Goal: Task Accomplishment & Management: Use online tool/utility

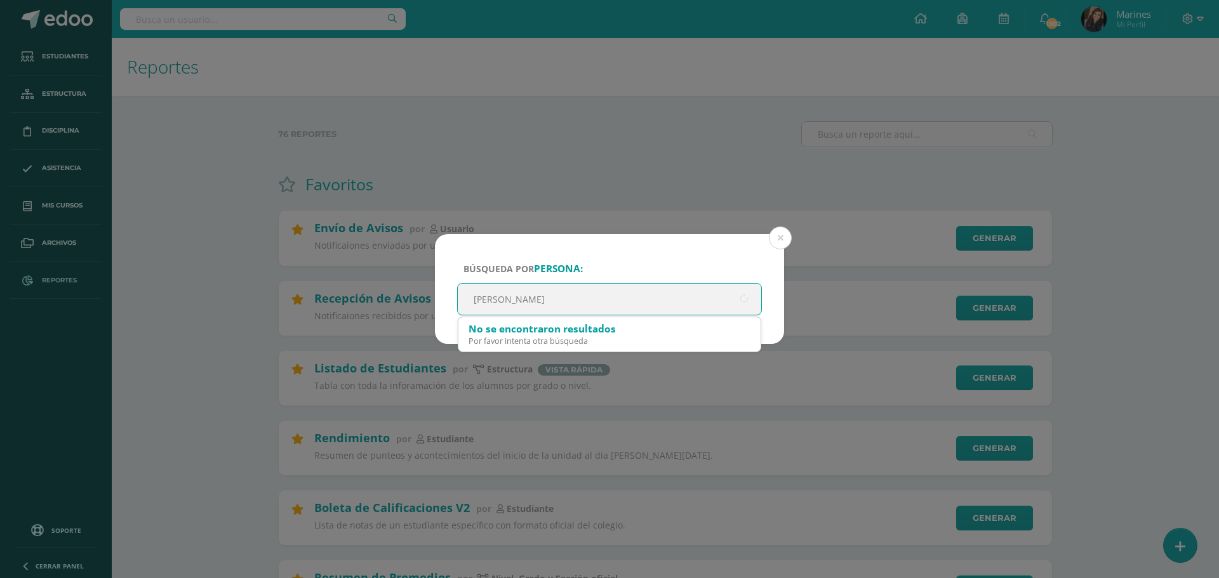
type input "[PERSON_NAME]"
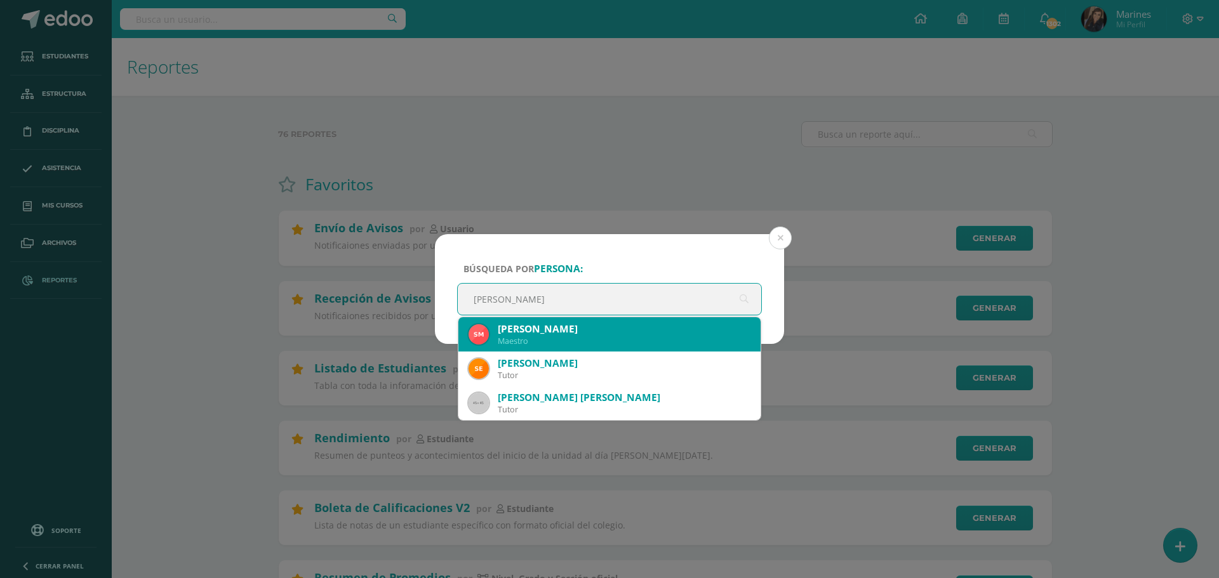
click at [511, 339] on div "Maestro" at bounding box center [624, 341] width 253 height 11
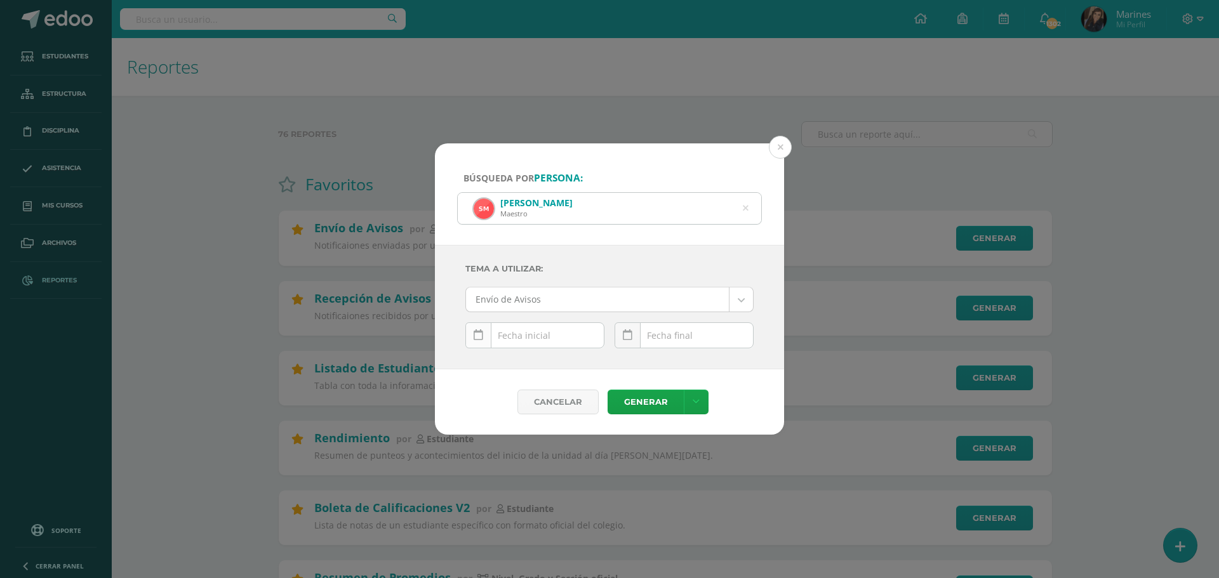
click at [486, 336] on link at bounding box center [478, 335] width 26 height 26
click at [477, 362] on icon at bounding box center [479, 364] width 4 height 9
click at [477, 299] on icon at bounding box center [479, 300] width 4 height 9
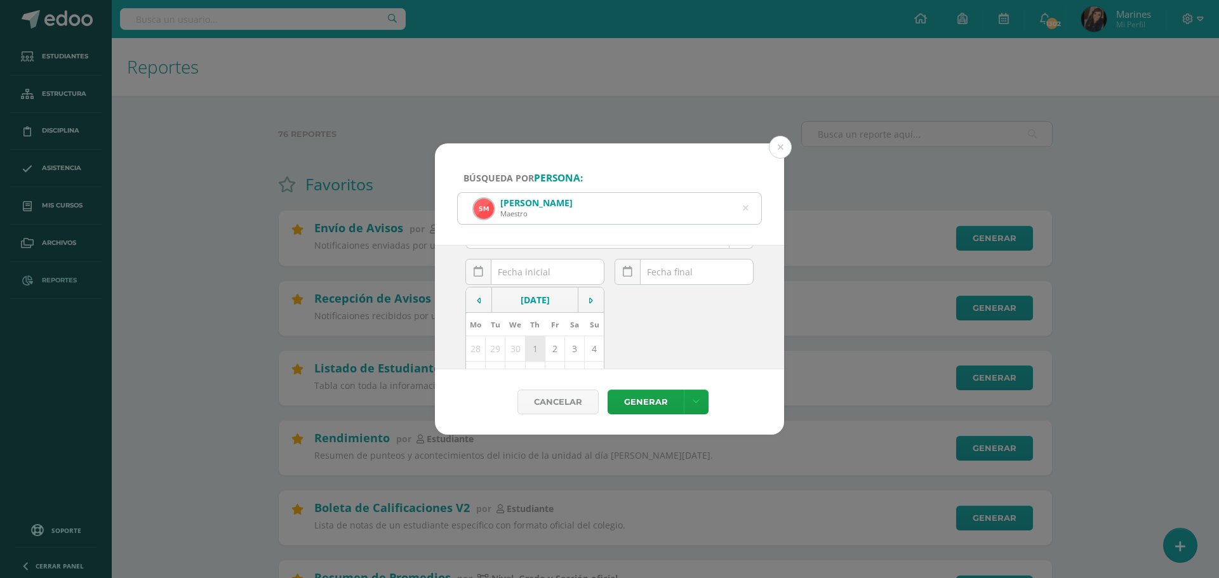
click at [532, 343] on td "1" at bounding box center [535, 348] width 20 height 25
type input "[DATE]"
click at [626, 327] on link at bounding box center [627, 335] width 26 height 26
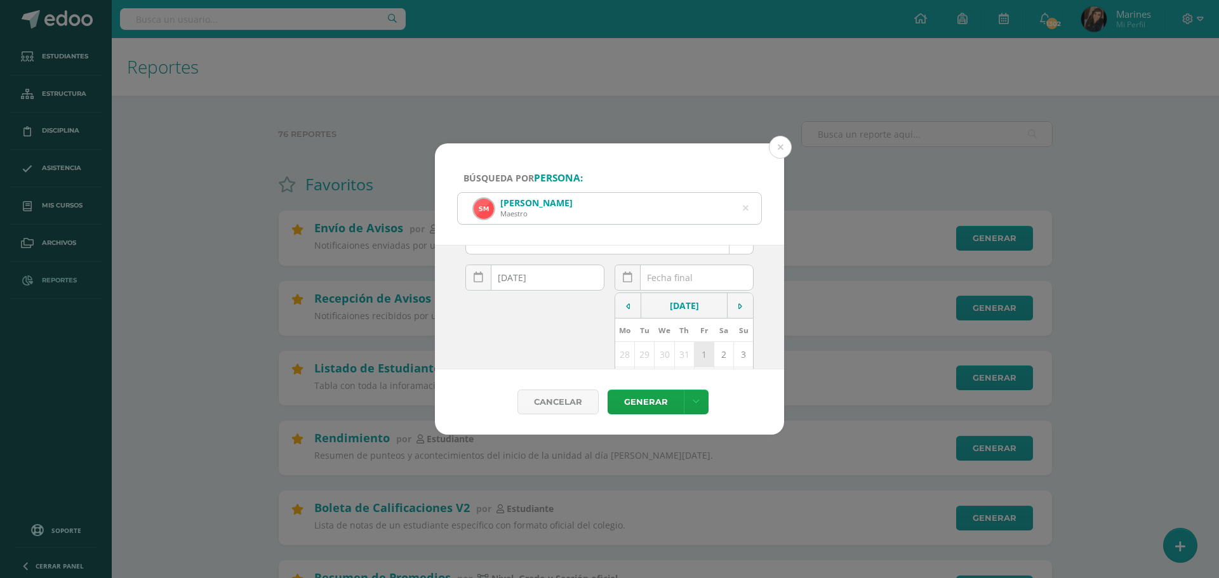
click at [696, 348] on td "1" at bounding box center [704, 354] width 20 height 25
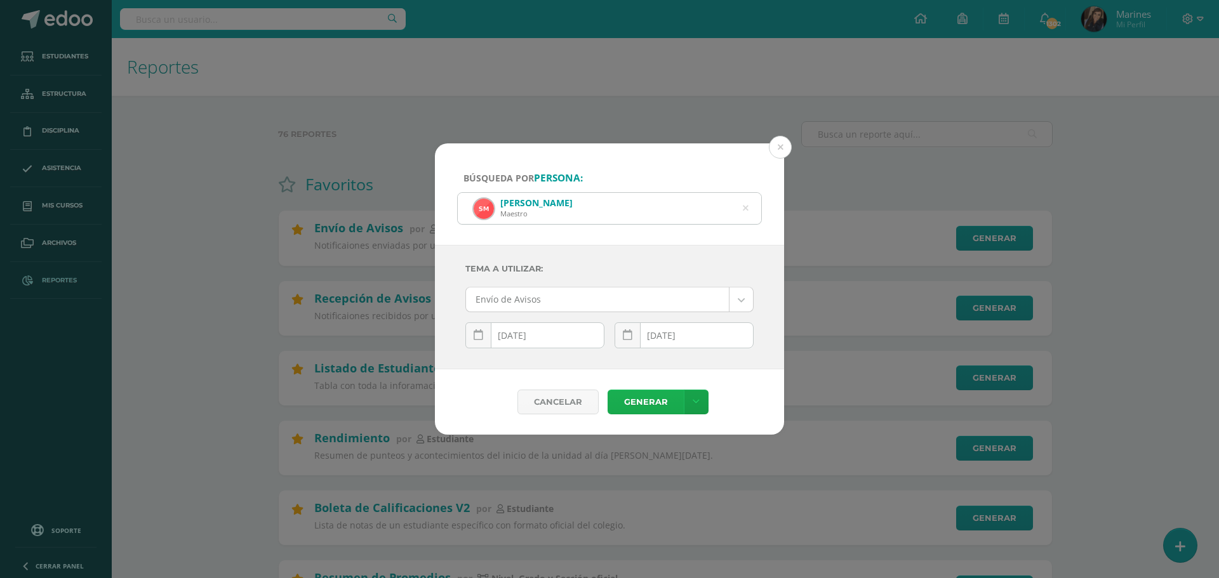
click at [656, 399] on link "Generar" at bounding box center [645, 402] width 76 height 25
click at [628, 331] on icon at bounding box center [628, 335] width 10 height 11
click at [620, 362] on td at bounding box center [628, 363] width 26 height 25
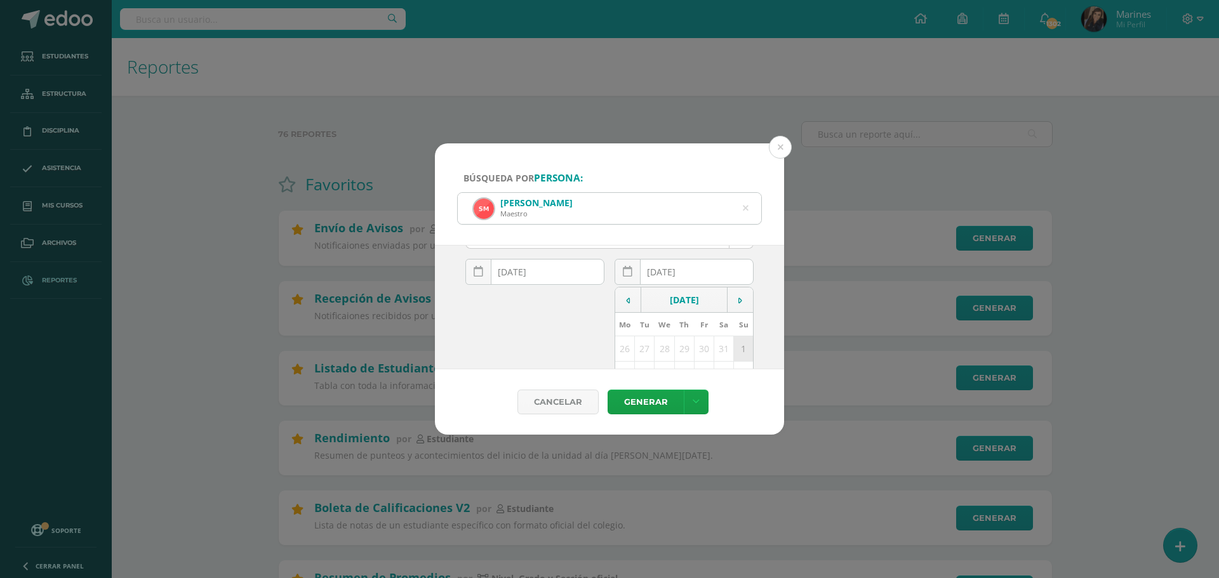
click at [734, 350] on td "1" at bounding box center [744, 348] width 20 height 25
type input "[DATE]"
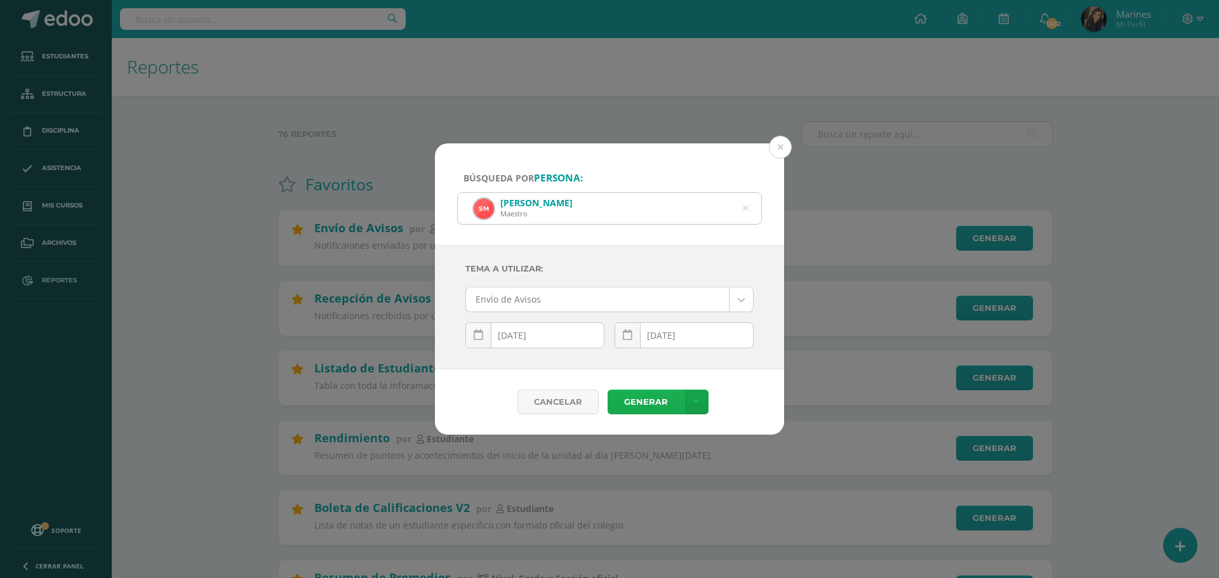
scroll to position [0, 0]
click at [633, 404] on link "Generar" at bounding box center [645, 402] width 76 height 25
